Goal: Task Accomplishment & Management: Use online tool/utility

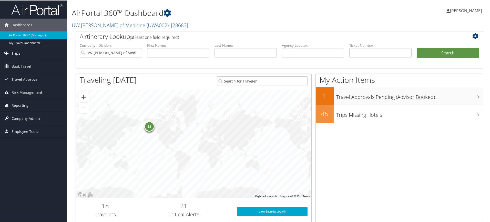
click at [15, 55] on span "Trips" at bounding box center [16, 53] width 9 height 13
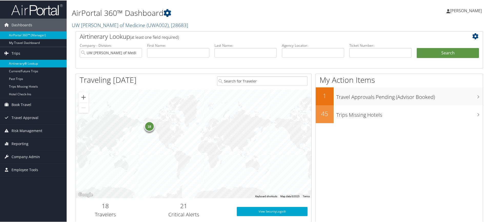
click at [18, 62] on link "Airtinerary® Lookup" at bounding box center [33, 63] width 67 height 8
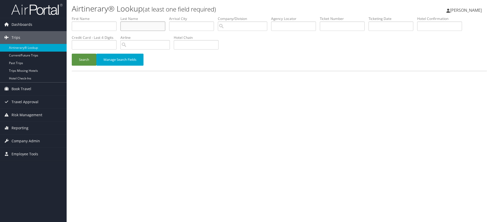
click at [136, 27] on input "text" at bounding box center [142, 26] width 45 height 9
type input "batcha"
click at [72, 54] on button "Search" at bounding box center [84, 60] width 25 height 12
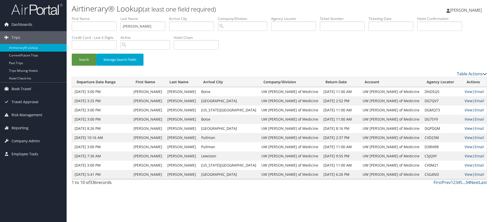
click at [464, 129] on link "View" at bounding box center [468, 128] width 8 height 5
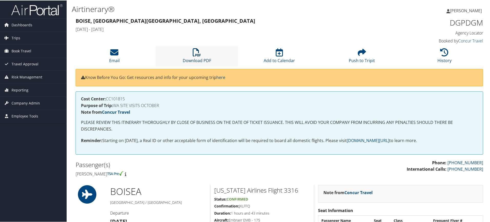
click at [197, 50] on icon at bounding box center [197, 52] width 8 height 8
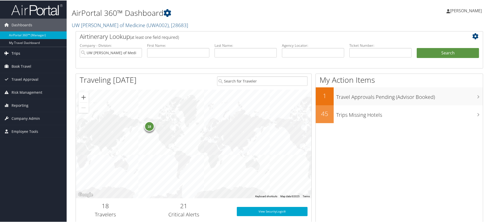
click at [17, 52] on span "Trips" at bounding box center [16, 53] width 9 height 13
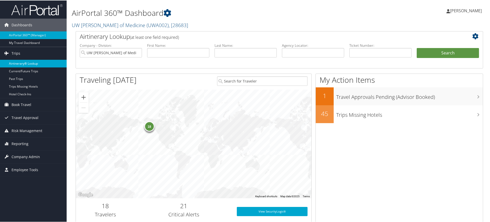
click at [26, 65] on link "Airtinerary® Lookup" at bounding box center [33, 63] width 67 height 8
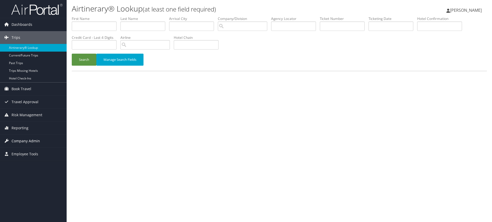
click at [22, 140] on span "Company Admin" at bounding box center [26, 141] width 28 height 13
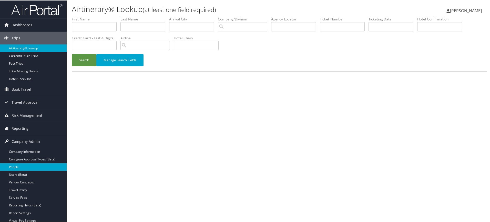
click at [17, 166] on link "People" at bounding box center [33, 167] width 67 height 8
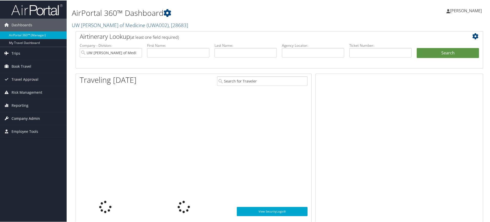
click at [18, 118] on span "Company Admin" at bounding box center [26, 118] width 28 height 13
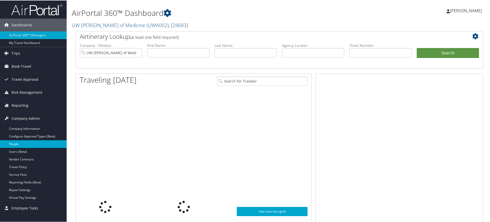
click at [16, 143] on link "People" at bounding box center [33, 144] width 67 height 8
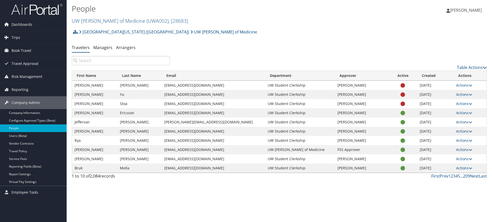
click at [115, 59] on input "search" at bounding box center [121, 60] width 98 height 9
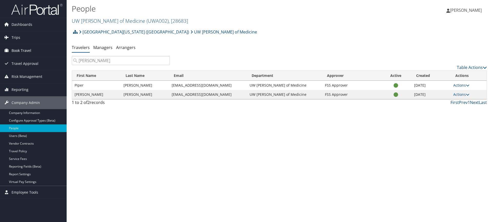
type input "[PERSON_NAME]"
click at [24, 49] on span "Book Travel" at bounding box center [22, 50] width 20 height 13
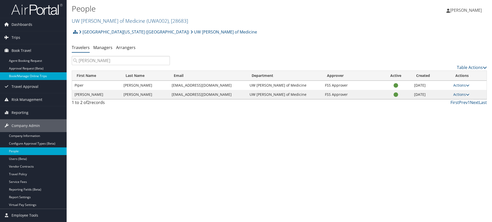
click at [24, 75] on link "Book/Manage Online Trips" at bounding box center [33, 76] width 67 height 8
